Goal: Navigation & Orientation: Go to known website

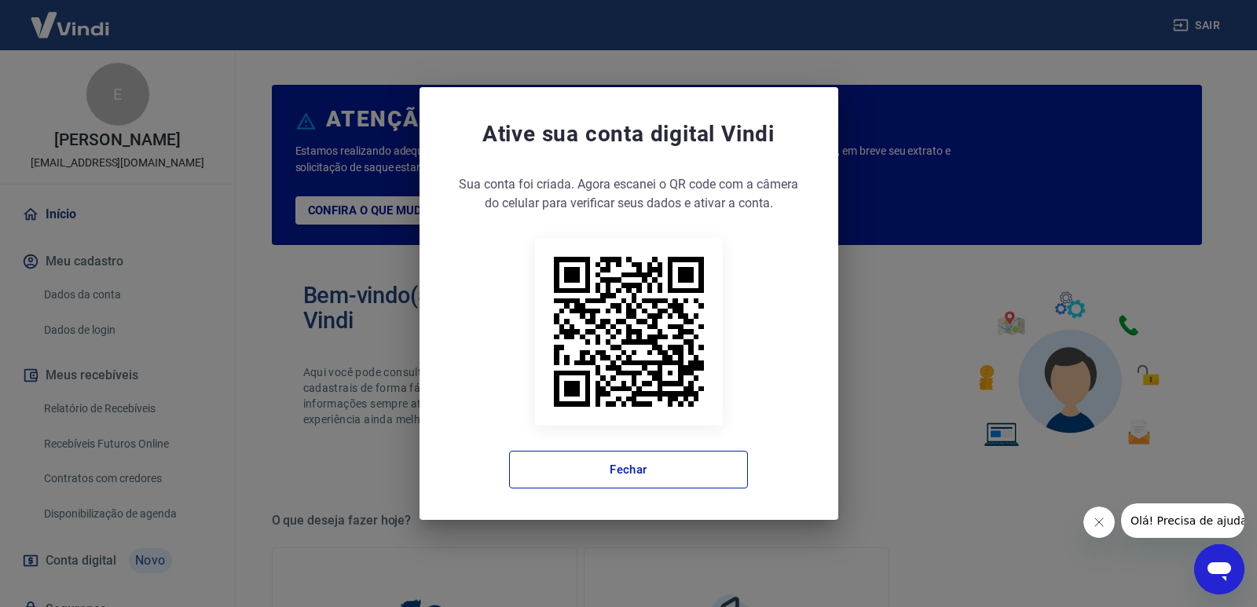
click at [697, 474] on button "Fechar" at bounding box center [628, 470] width 239 height 38
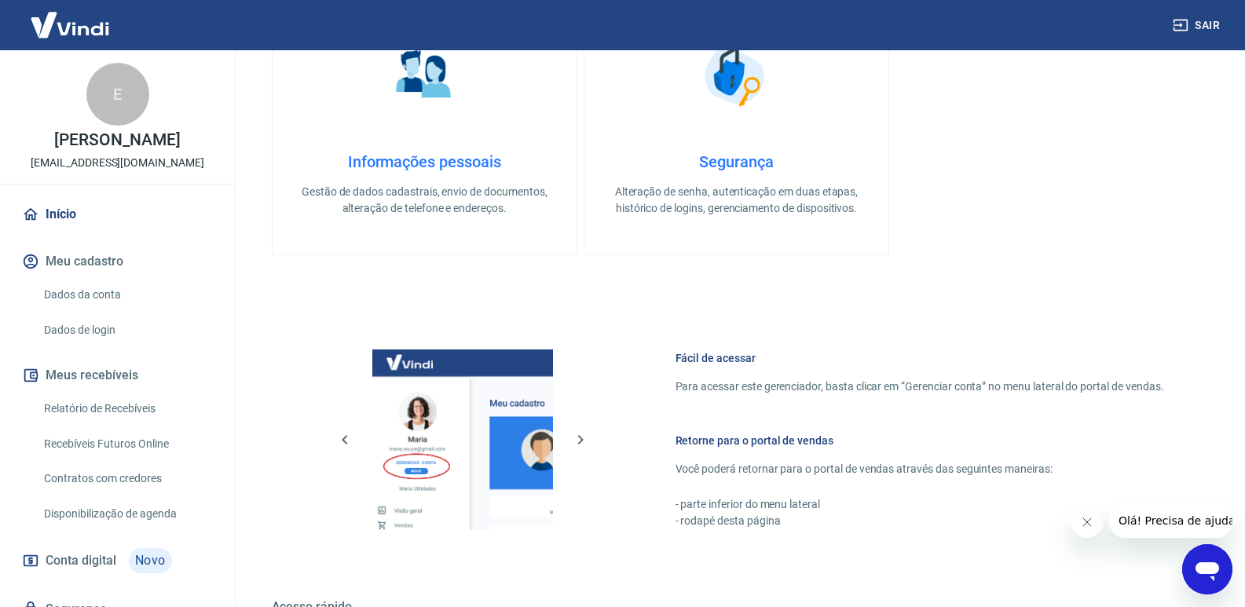
scroll to position [780, 0]
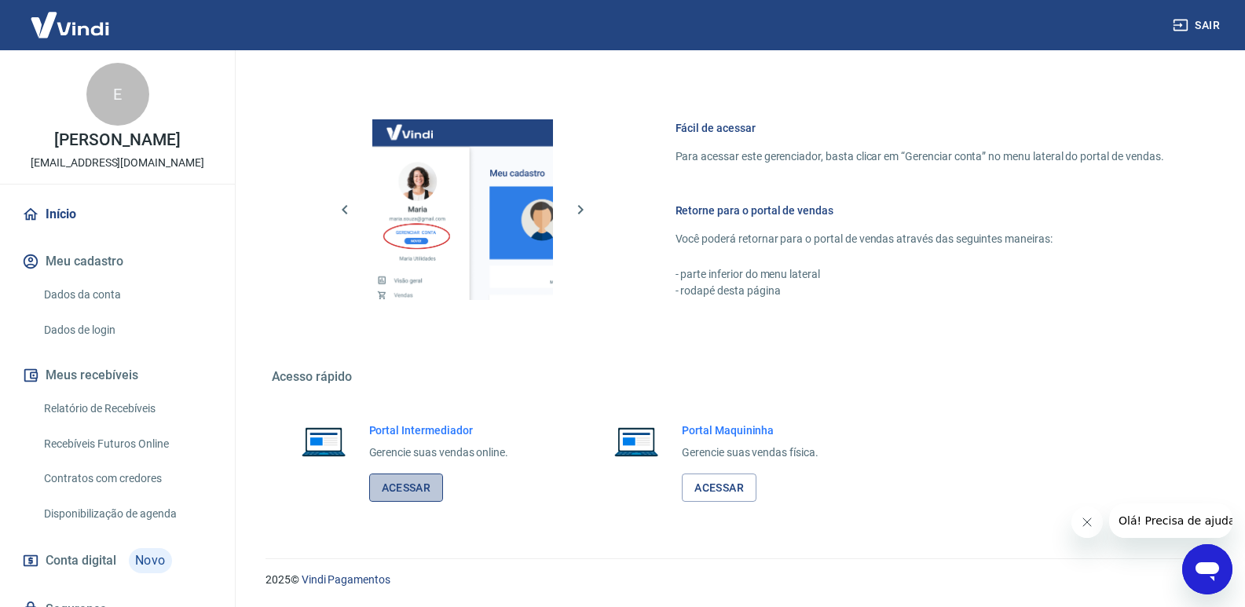
click at [413, 495] on link "Acessar" at bounding box center [406, 488] width 75 height 29
